Goal: Information Seeking & Learning: Compare options

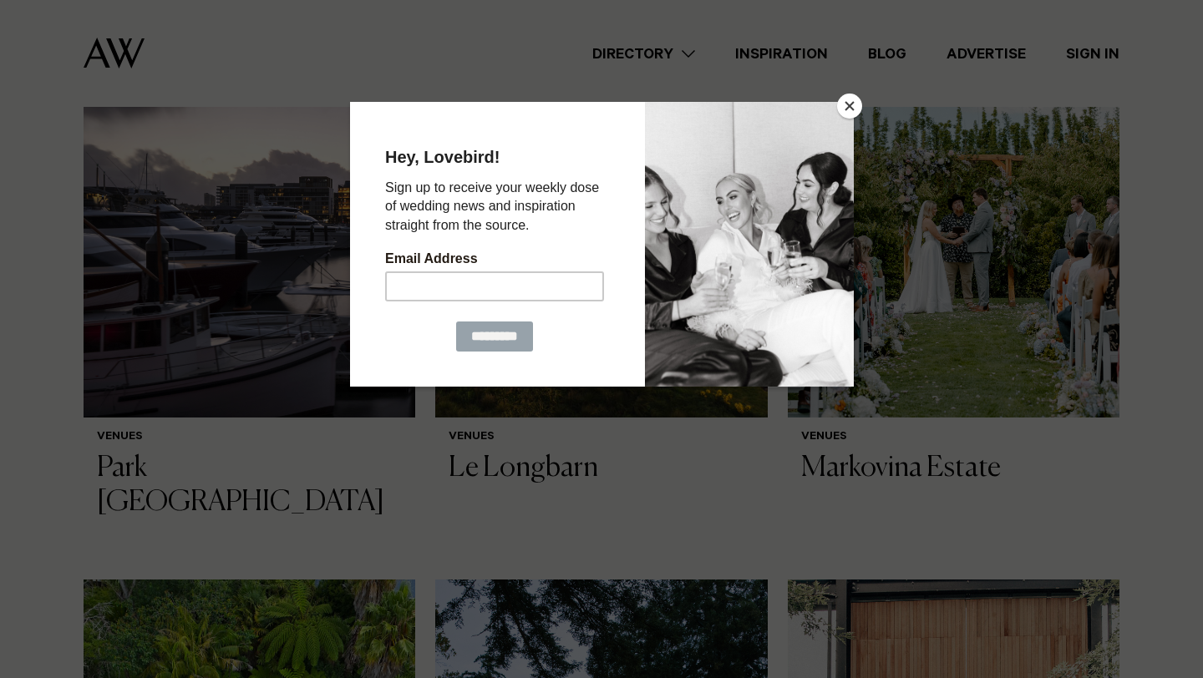
scroll to position [649, 0]
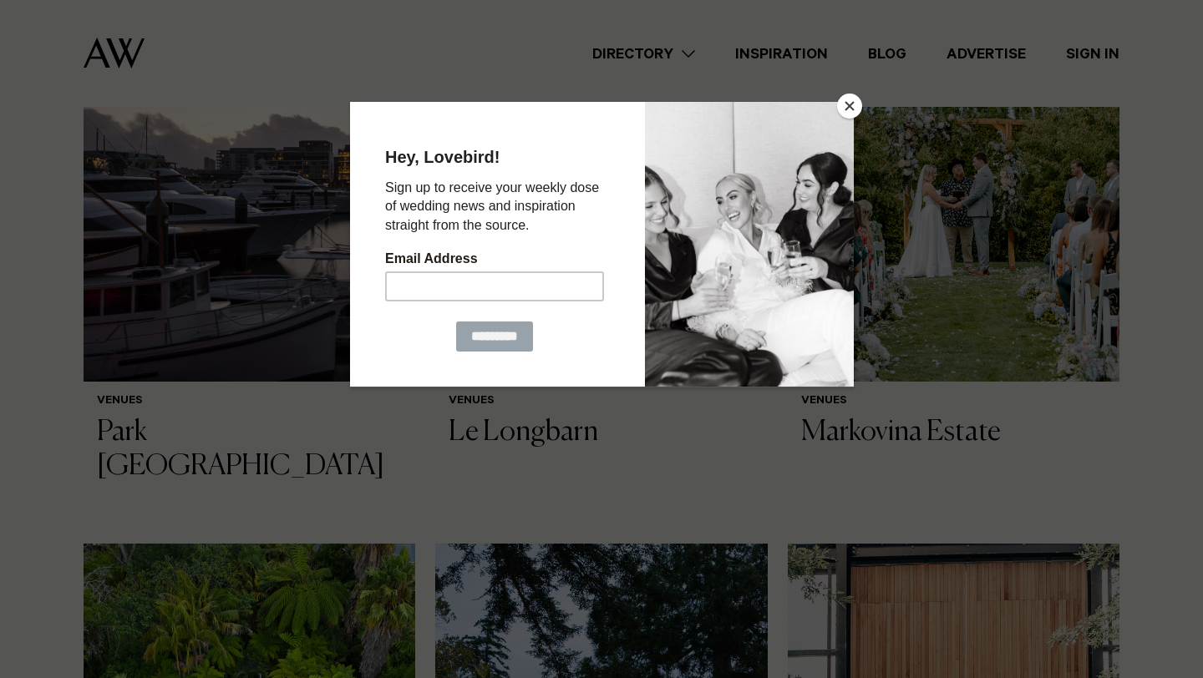
click at [23, 404] on div at bounding box center [601, 339] width 1203 height 678
click at [848, 108] on button "Close" at bounding box center [849, 106] width 25 height 25
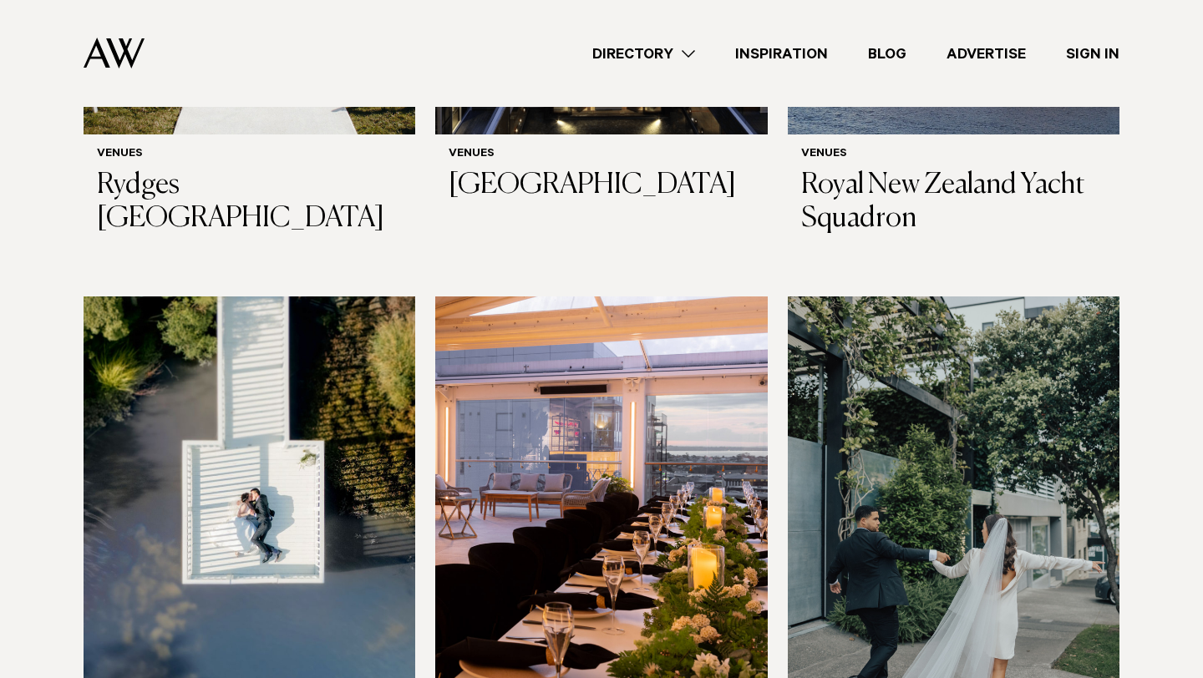
scroll to position [3386, 0]
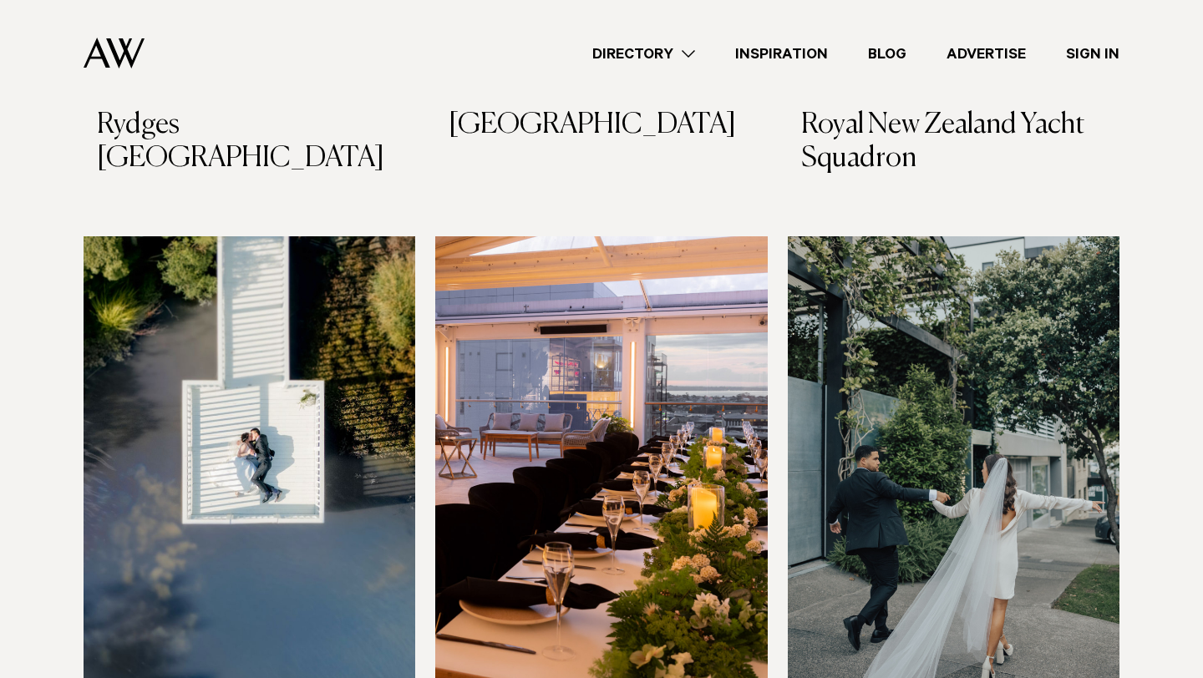
click at [853, 472] on img at bounding box center [954, 458] width 332 height 445
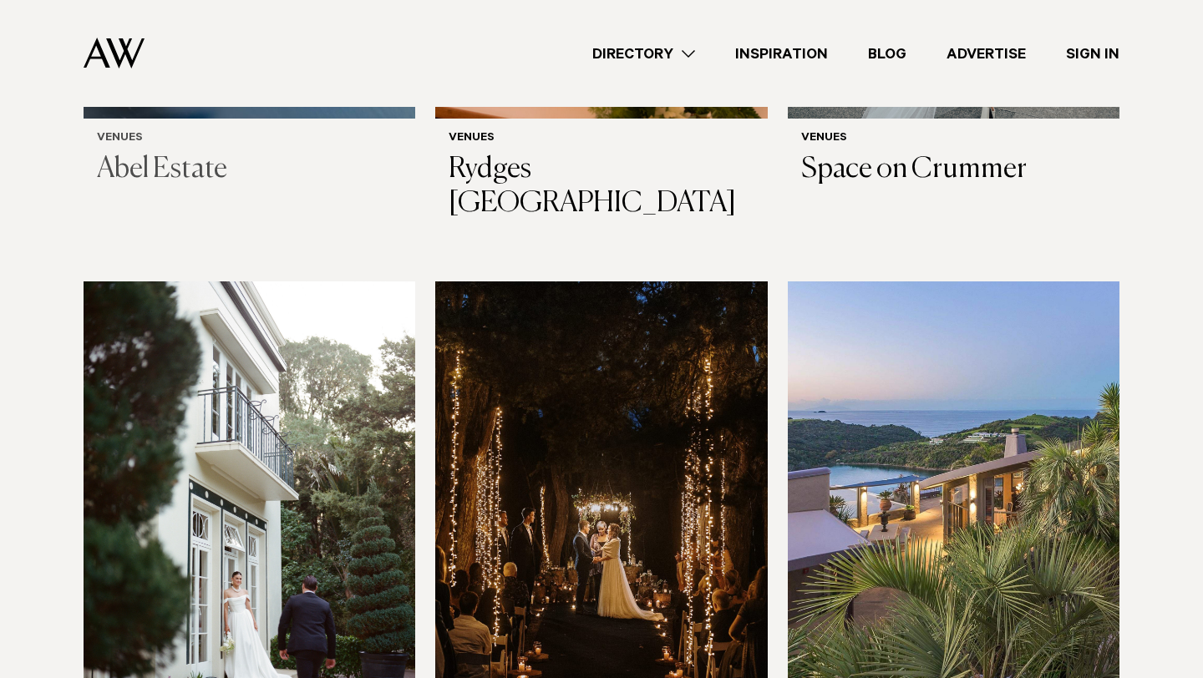
scroll to position [3985, 0]
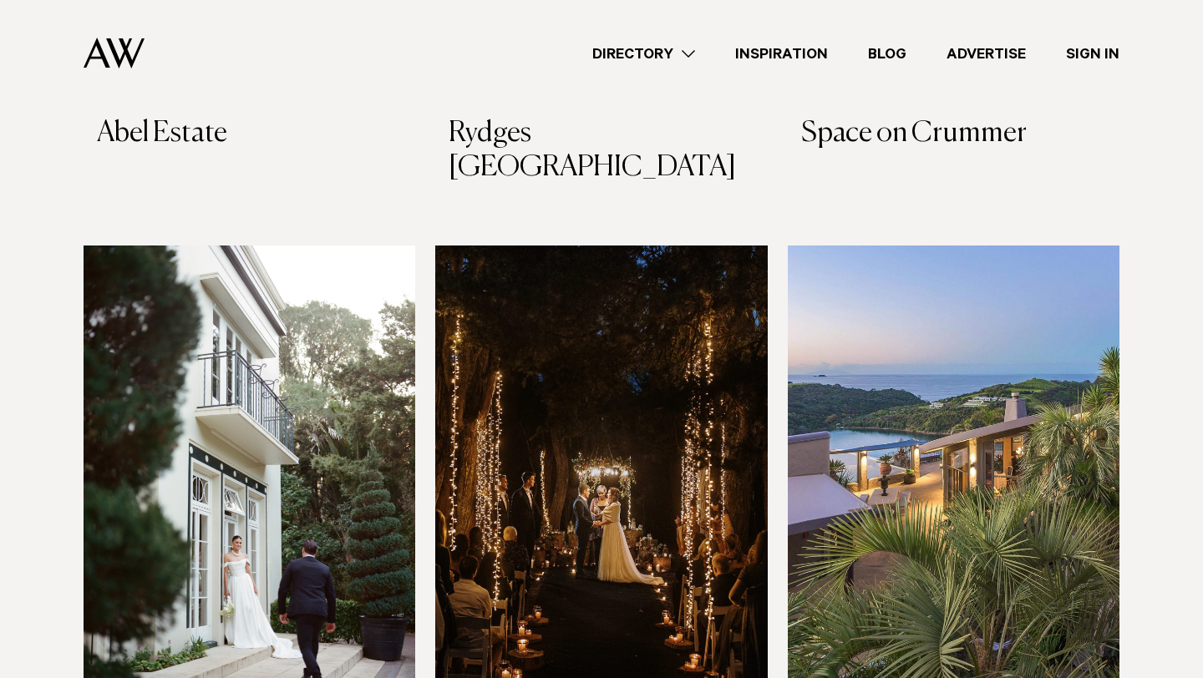
click at [243, 334] on img at bounding box center [250, 468] width 332 height 445
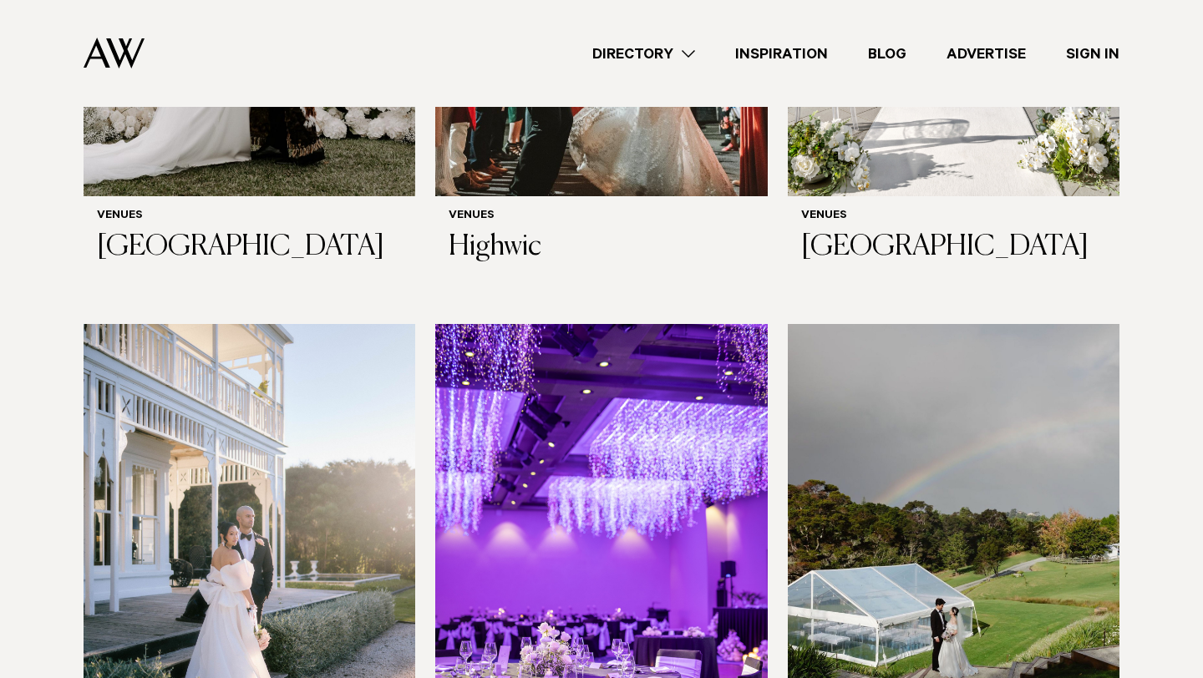
scroll to position [6308, 0]
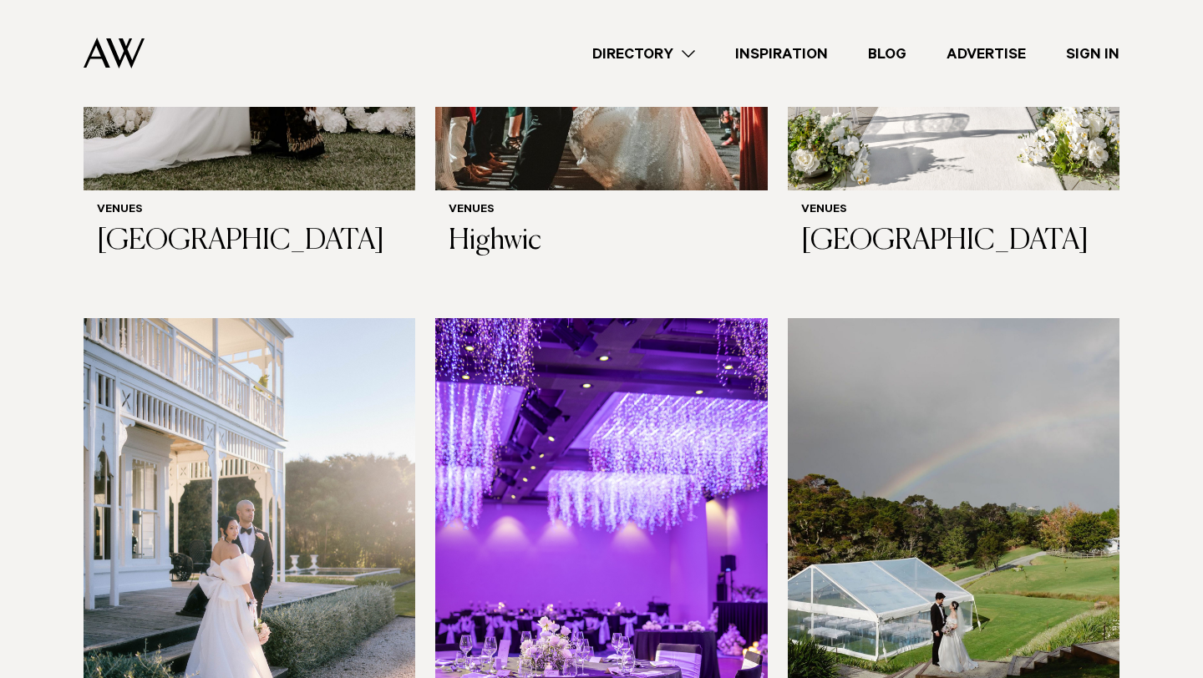
click at [151, 426] on img at bounding box center [250, 540] width 332 height 445
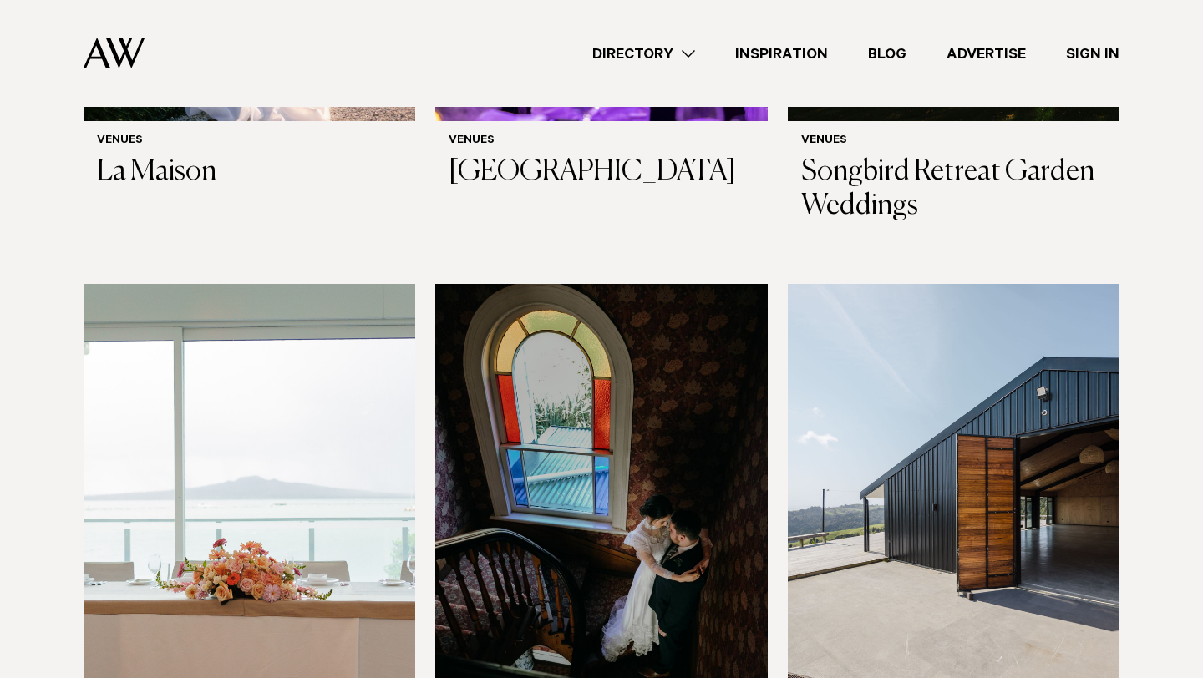
scroll to position [6956, 0]
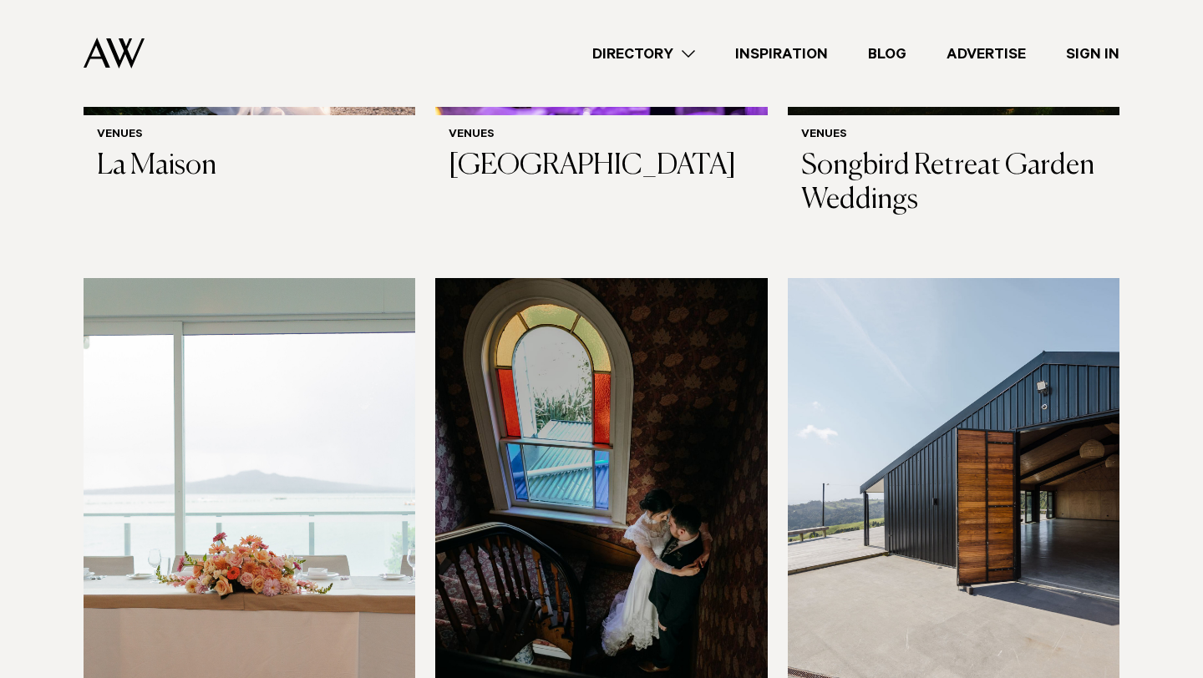
click at [134, 395] on img at bounding box center [250, 500] width 332 height 445
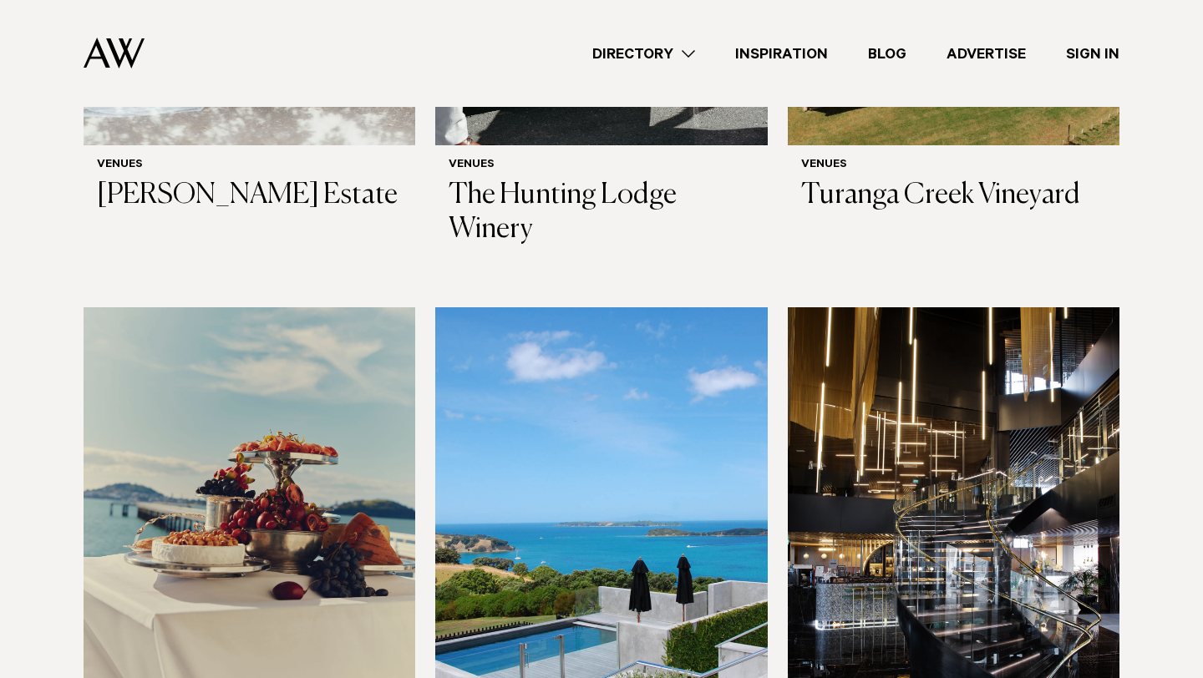
scroll to position [8112, 0]
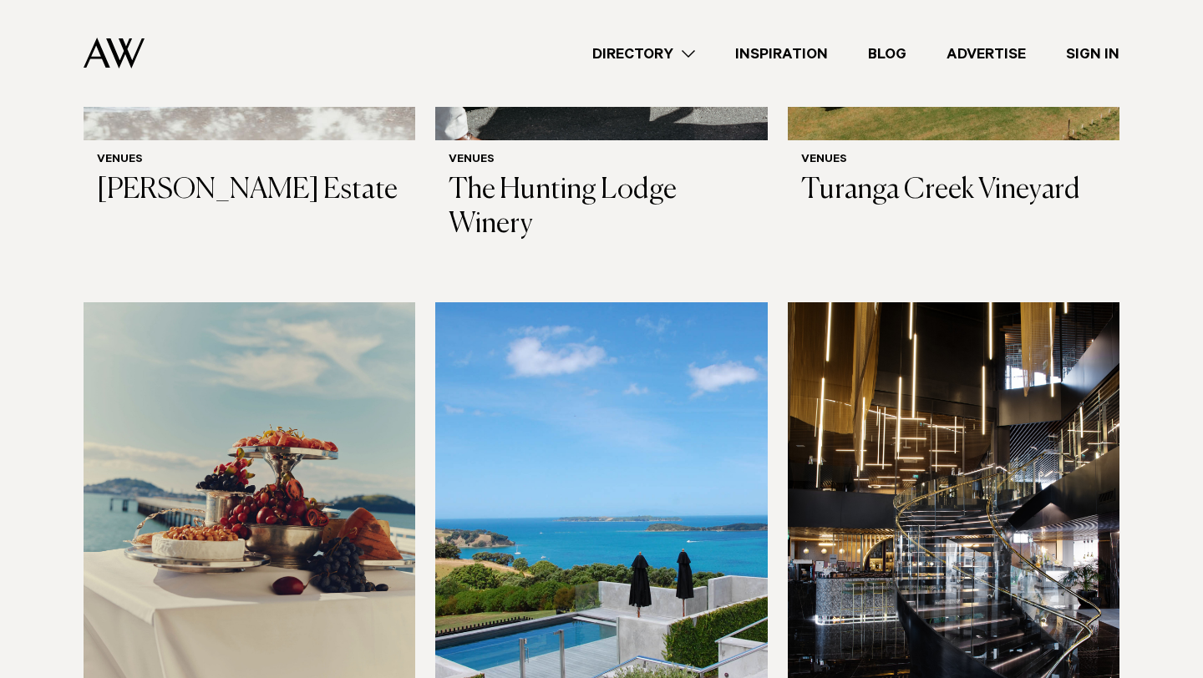
click at [137, 423] on img at bounding box center [250, 524] width 332 height 445
click at [508, 451] on img at bounding box center [601, 524] width 332 height 445
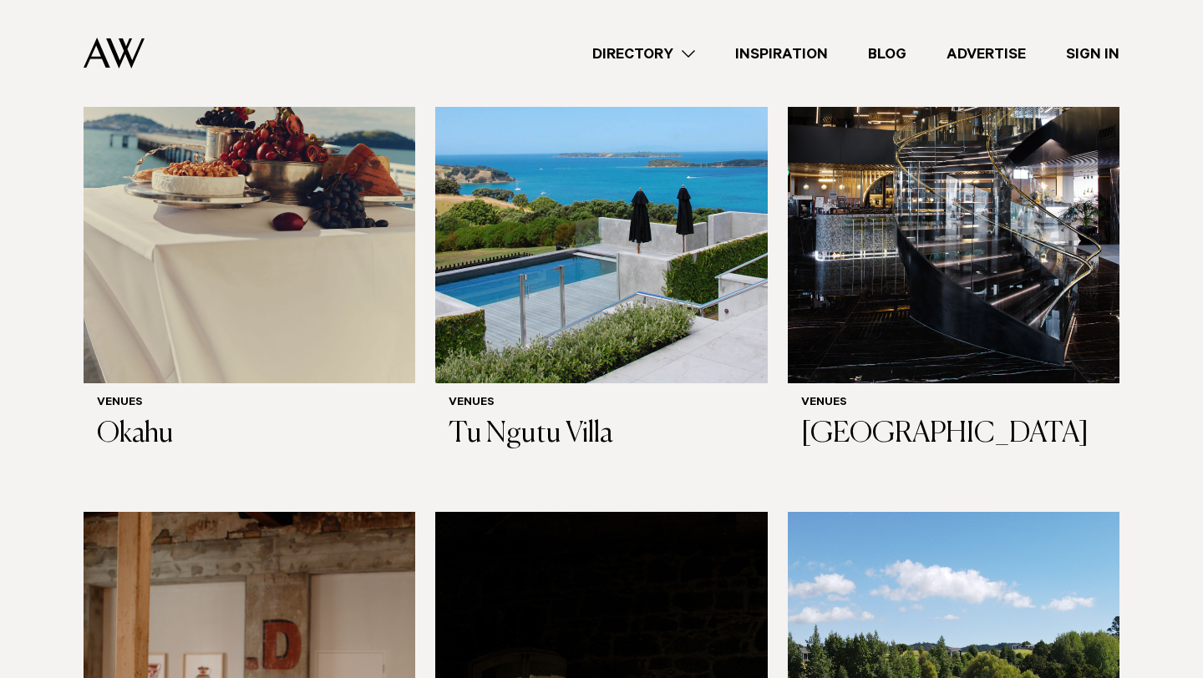
scroll to position [8726, 0]
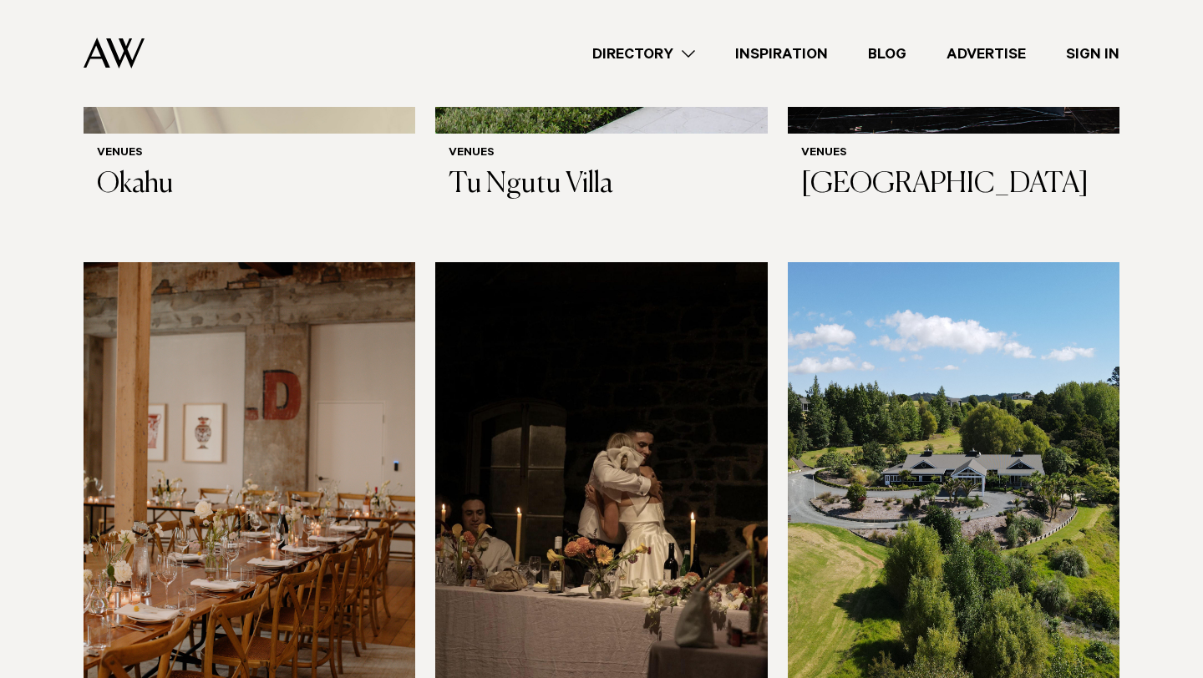
click at [172, 342] on img at bounding box center [250, 484] width 332 height 445
click at [869, 415] on img at bounding box center [954, 484] width 332 height 445
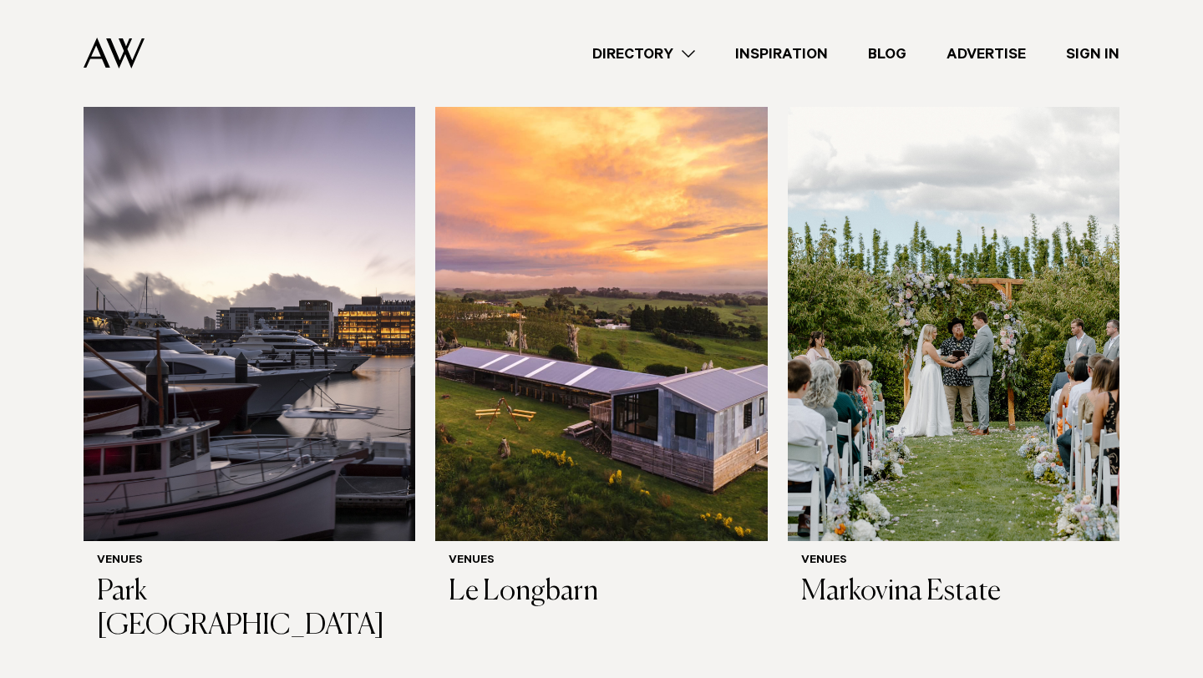
scroll to position [0, 0]
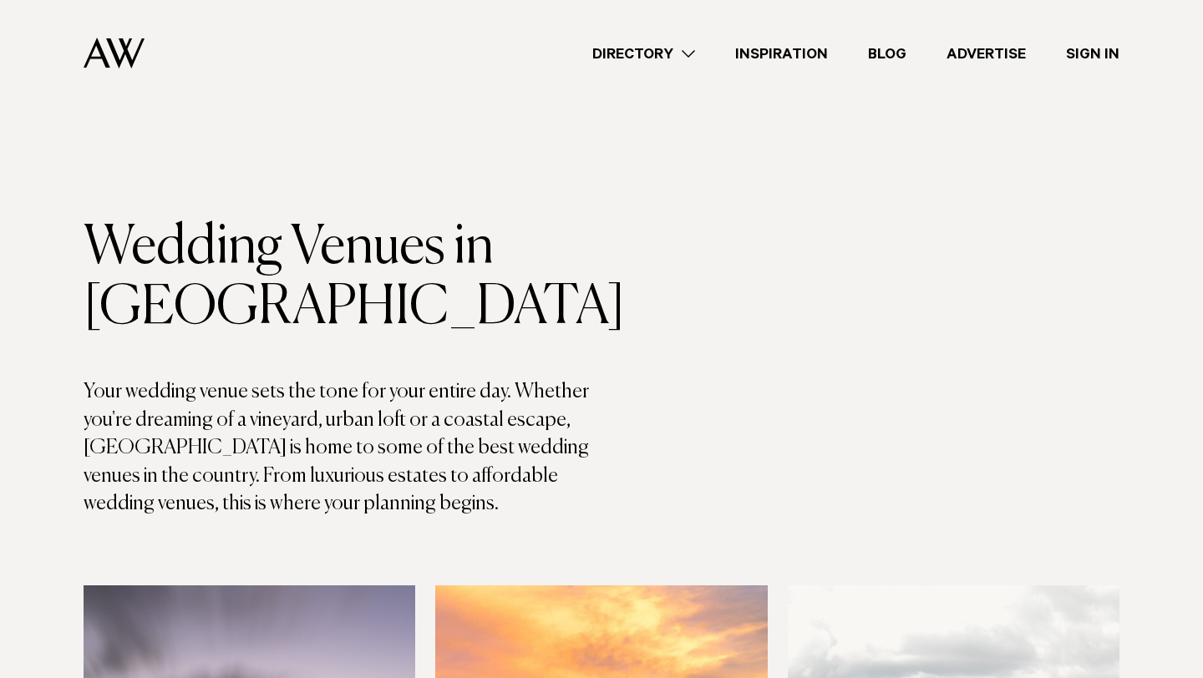
click at [650, 54] on link "Directory" at bounding box center [643, 54] width 143 height 23
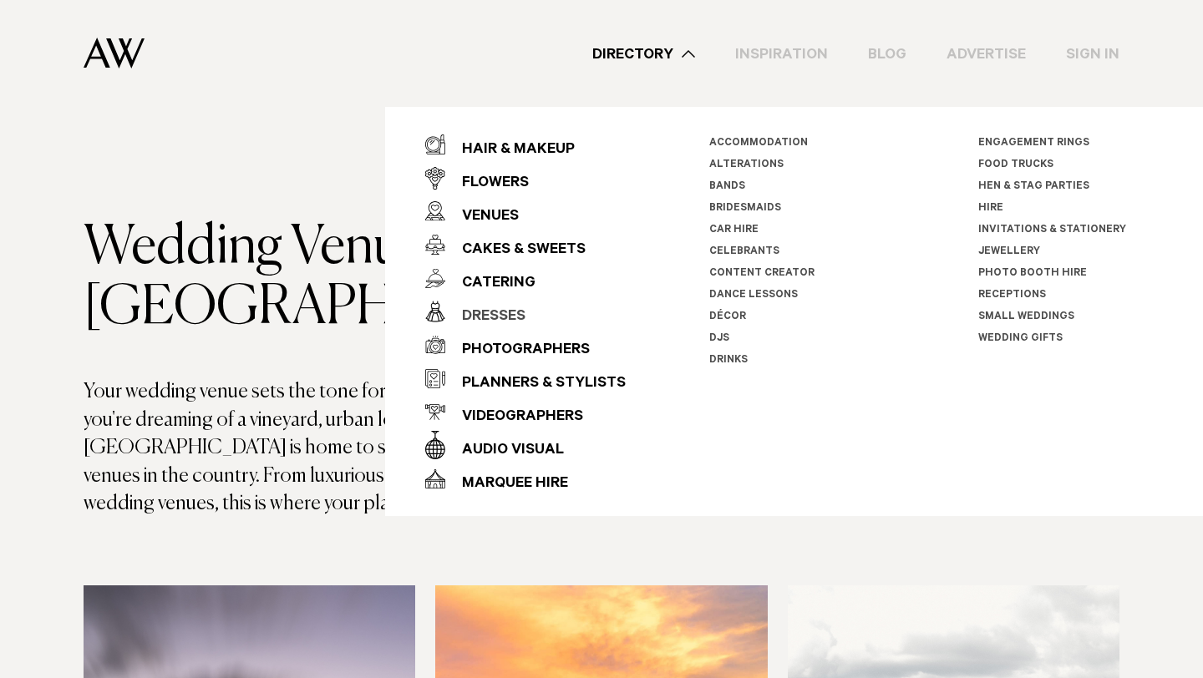
click at [479, 311] on div "Dresses" at bounding box center [485, 317] width 80 height 33
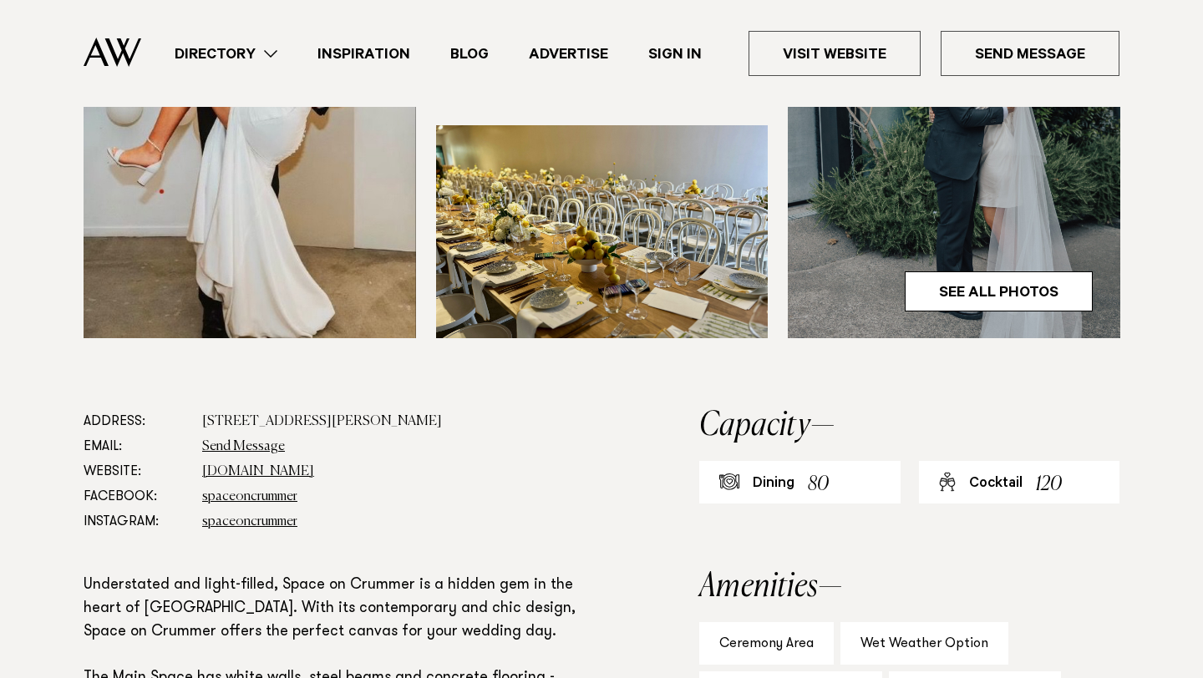
scroll to position [693, 0]
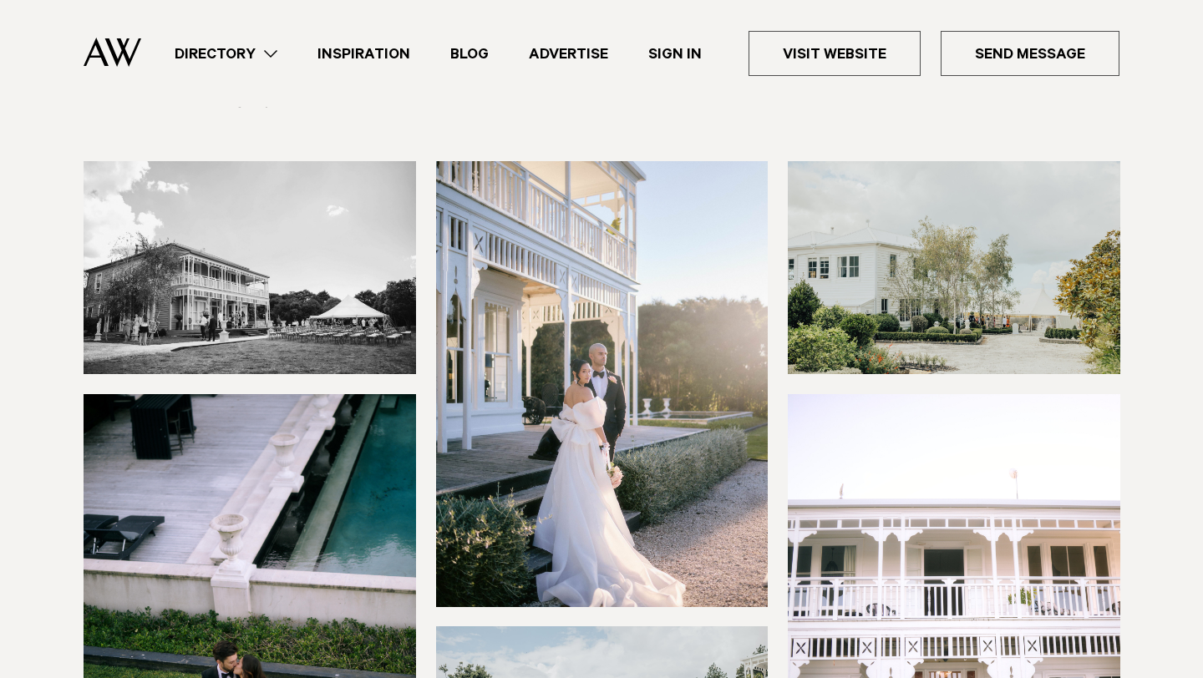
scroll to position [399, 0]
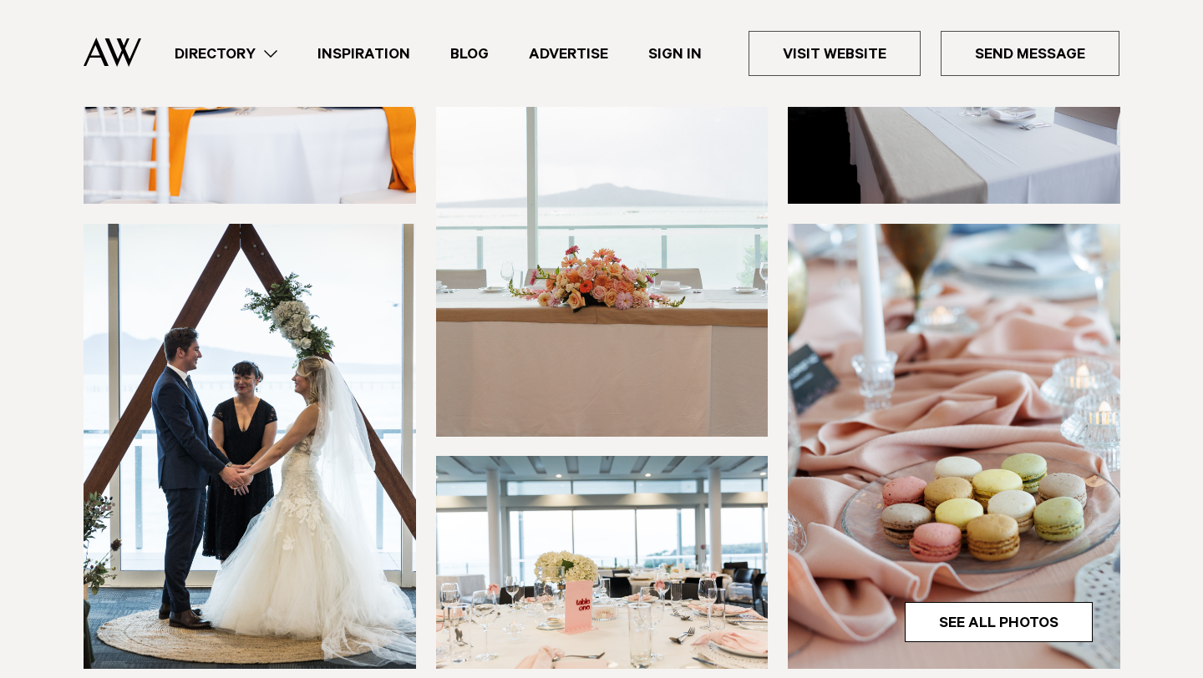
scroll to position [447, 0]
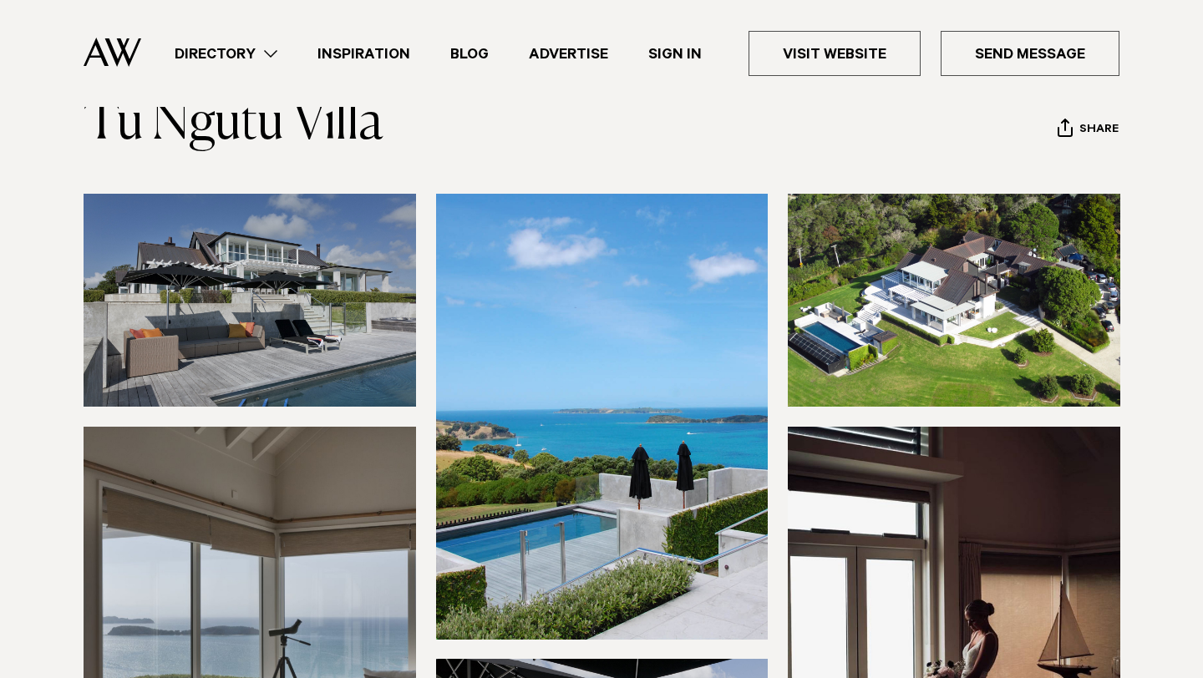
scroll to position [97, 0]
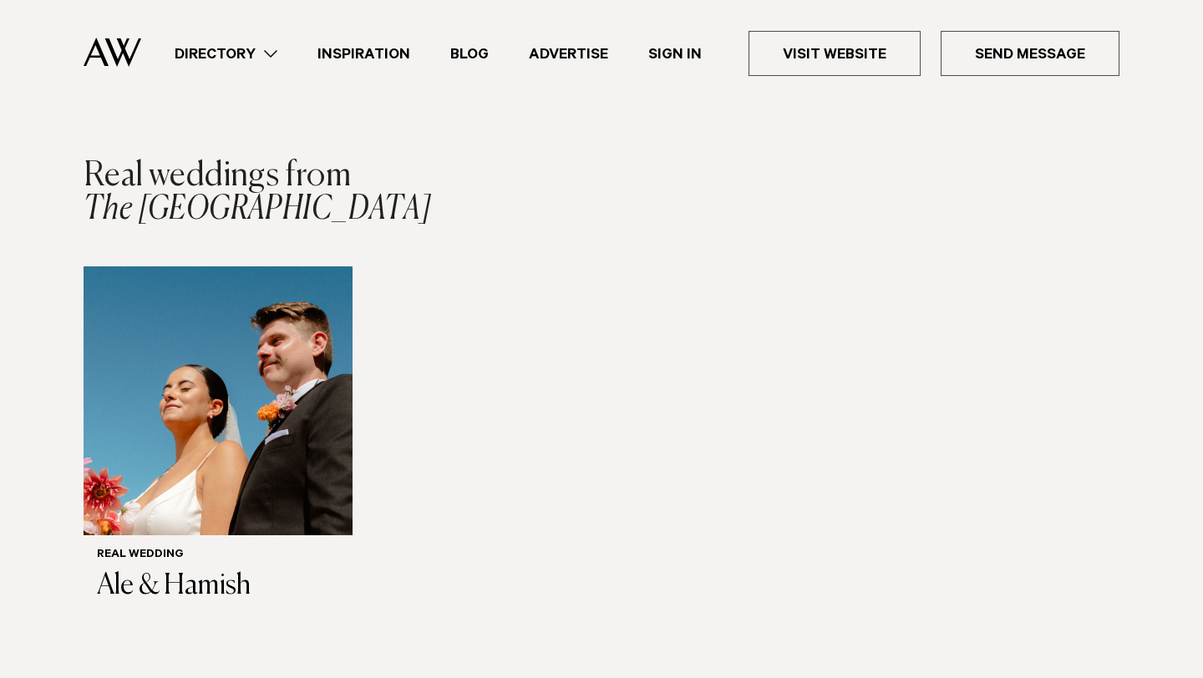
scroll to position [2428, 0]
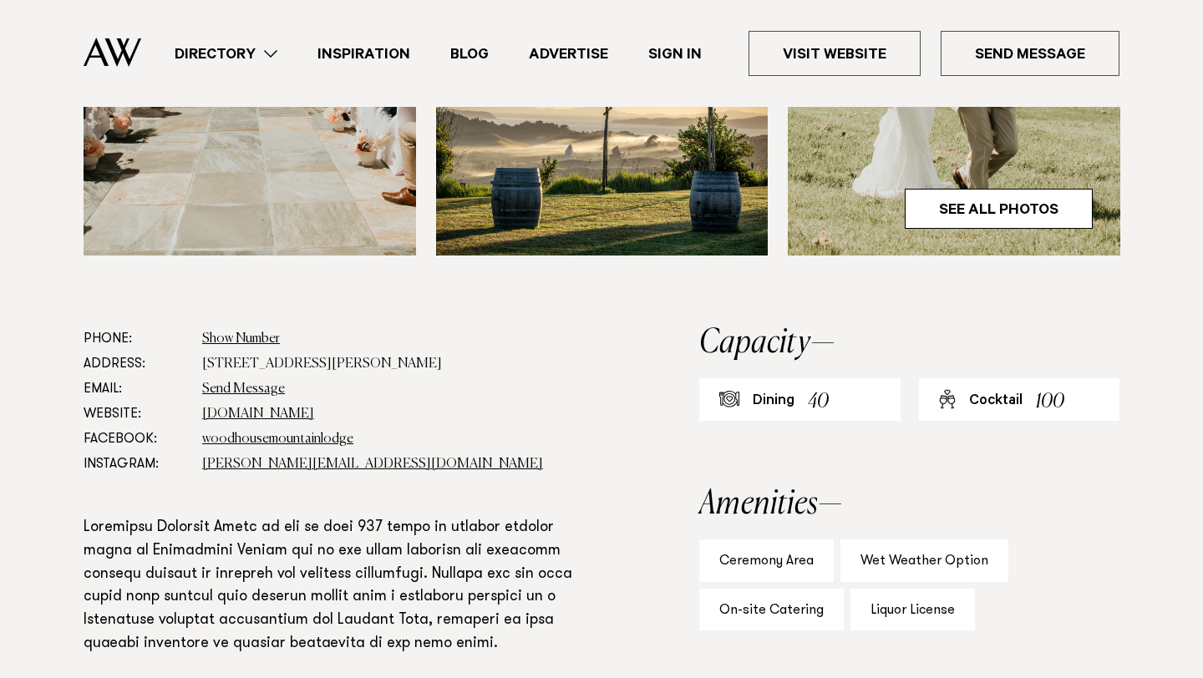
scroll to position [834, 0]
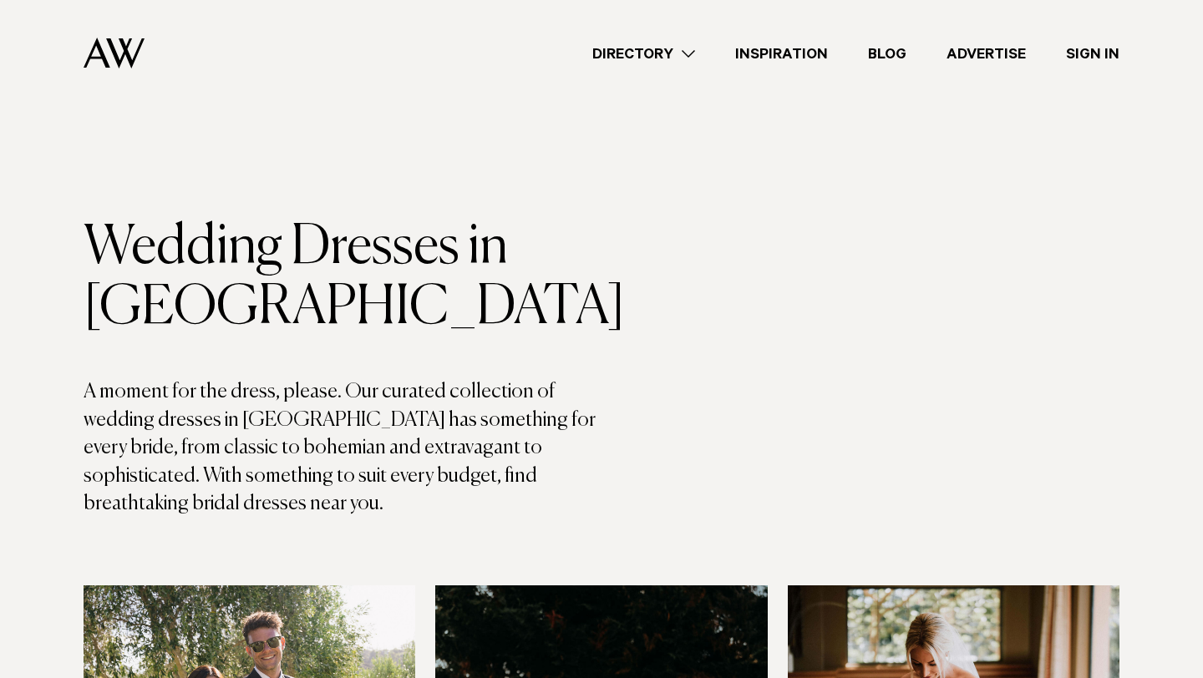
click at [667, 52] on link "Directory" at bounding box center [643, 54] width 143 height 23
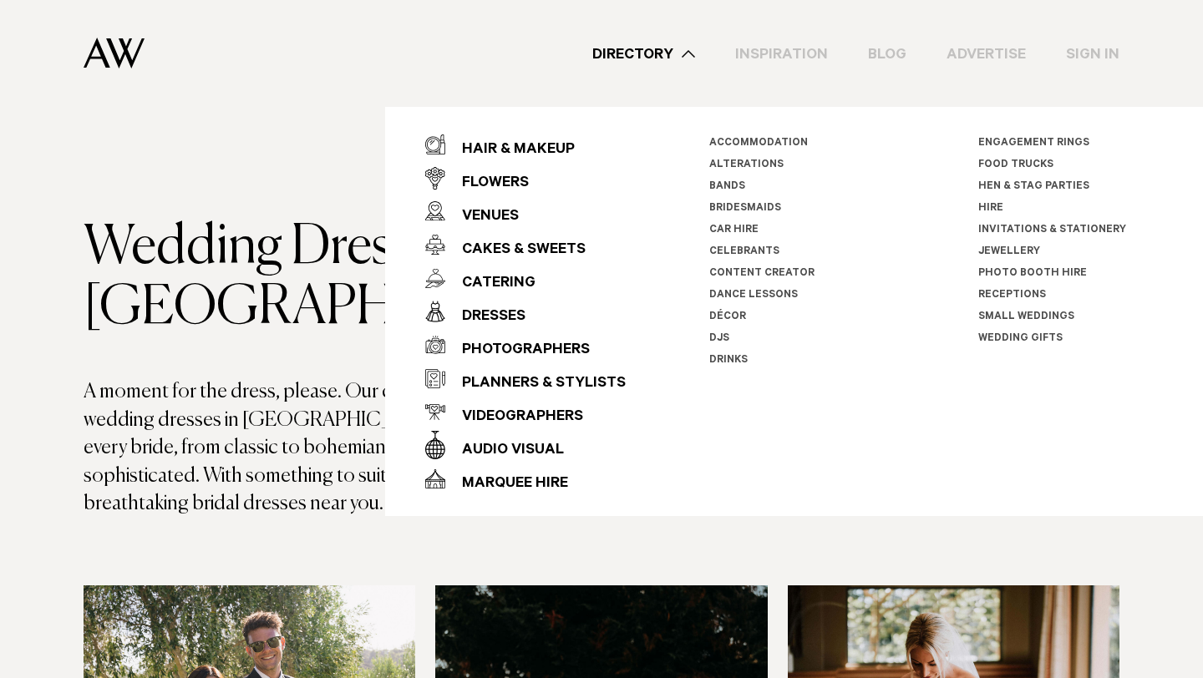
click at [662, 58] on link "Directory" at bounding box center [643, 54] width 143 height 23
